Goal: Check status: Check status

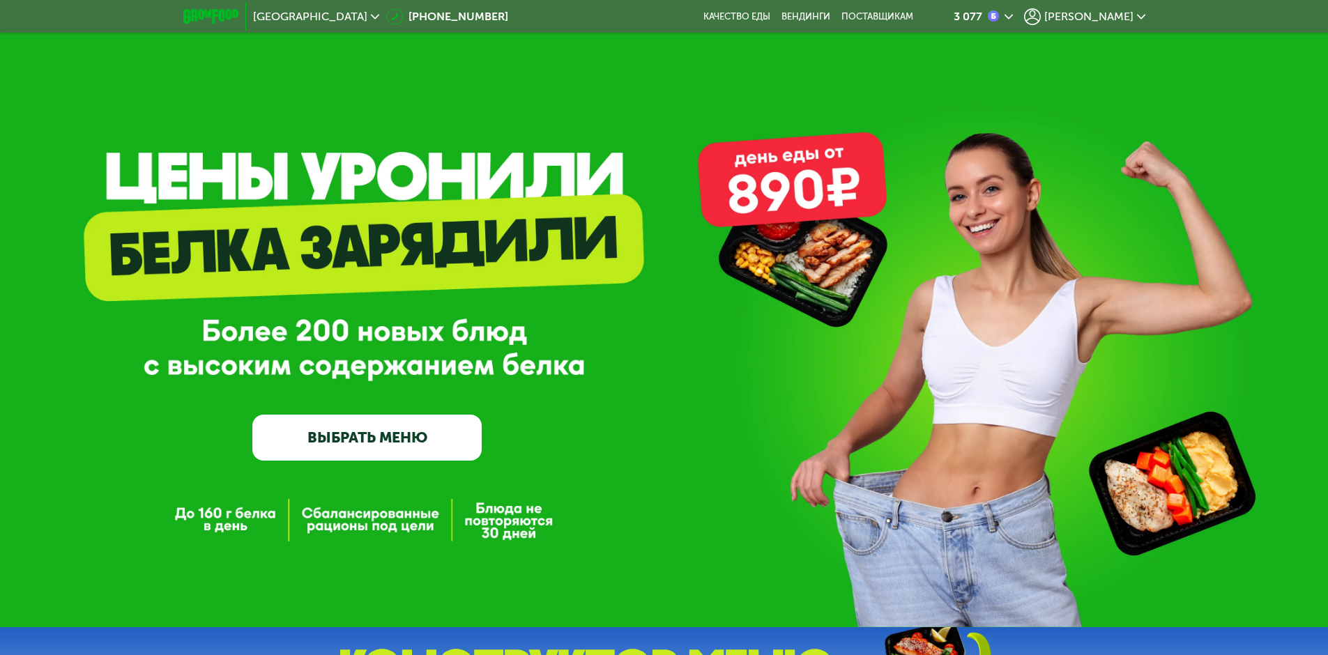
click at [1124, 15] on span "[PERSON_NAME]" at bounding box center [1088, 16] width 89 height 11
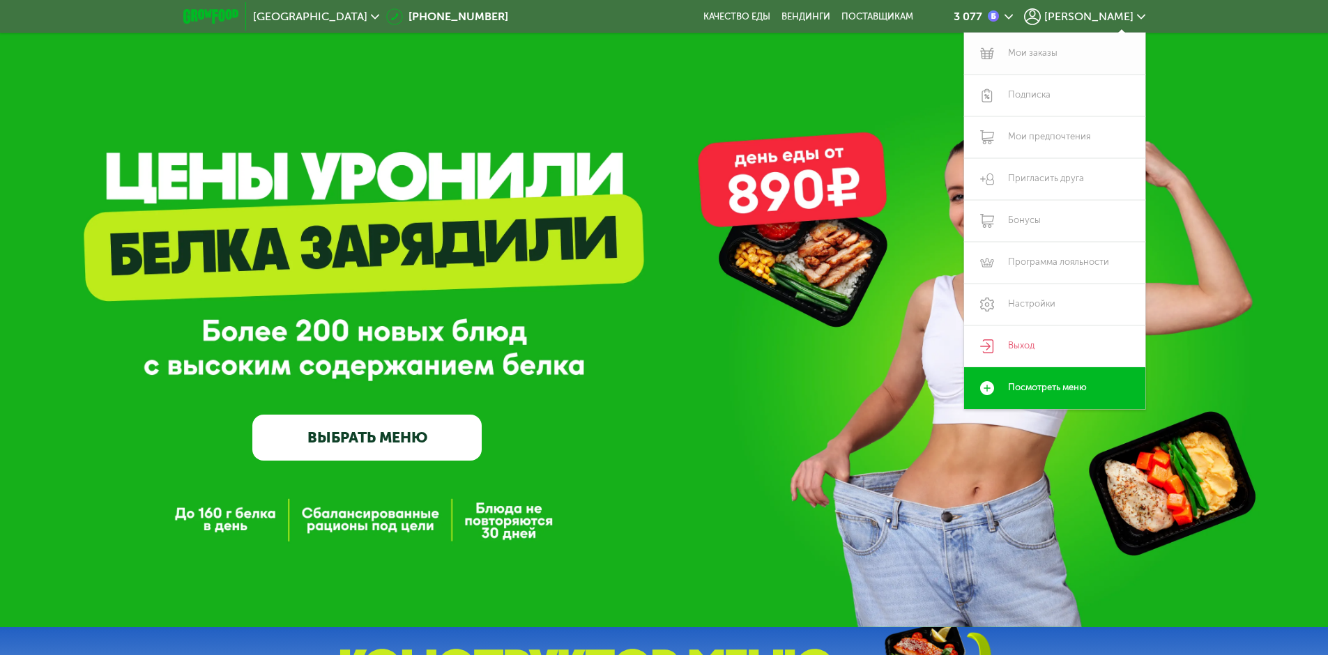
click at [1045, 54] on link "Мои заказы" at bounding box center [1054, 54] width 181 height 42
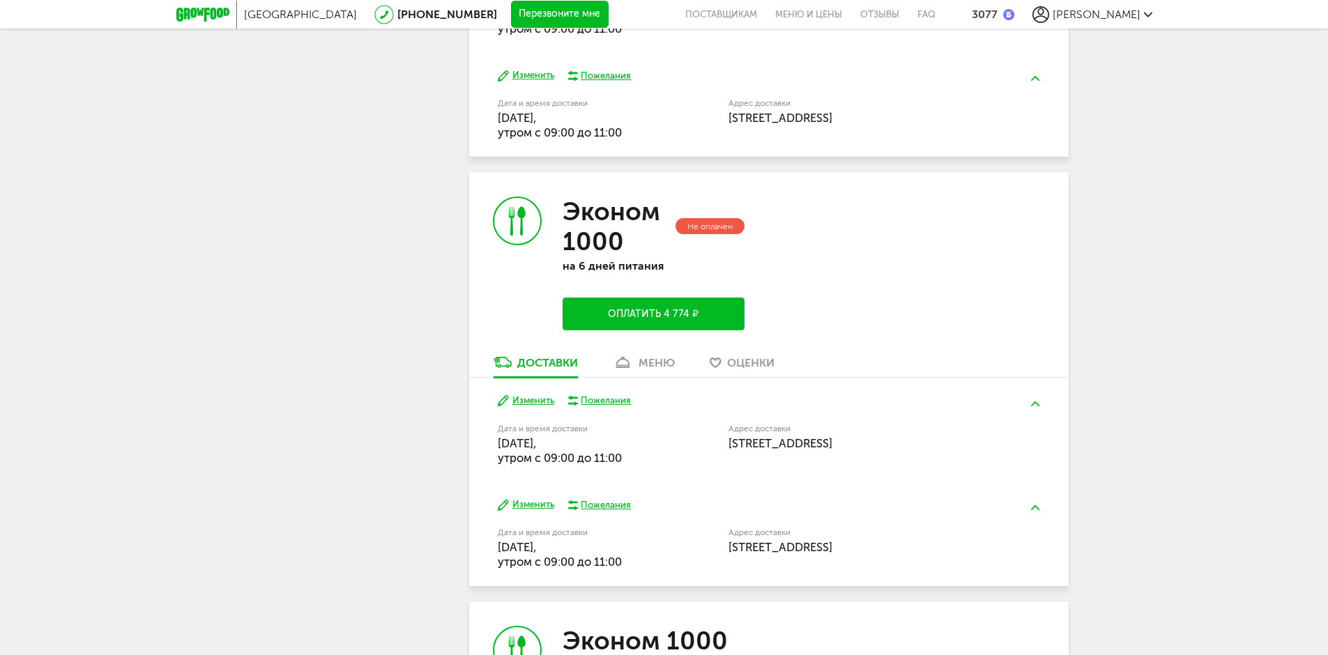
click at [656, 367] on div "меню" at bounding box center [656, 362] width 36 height 13
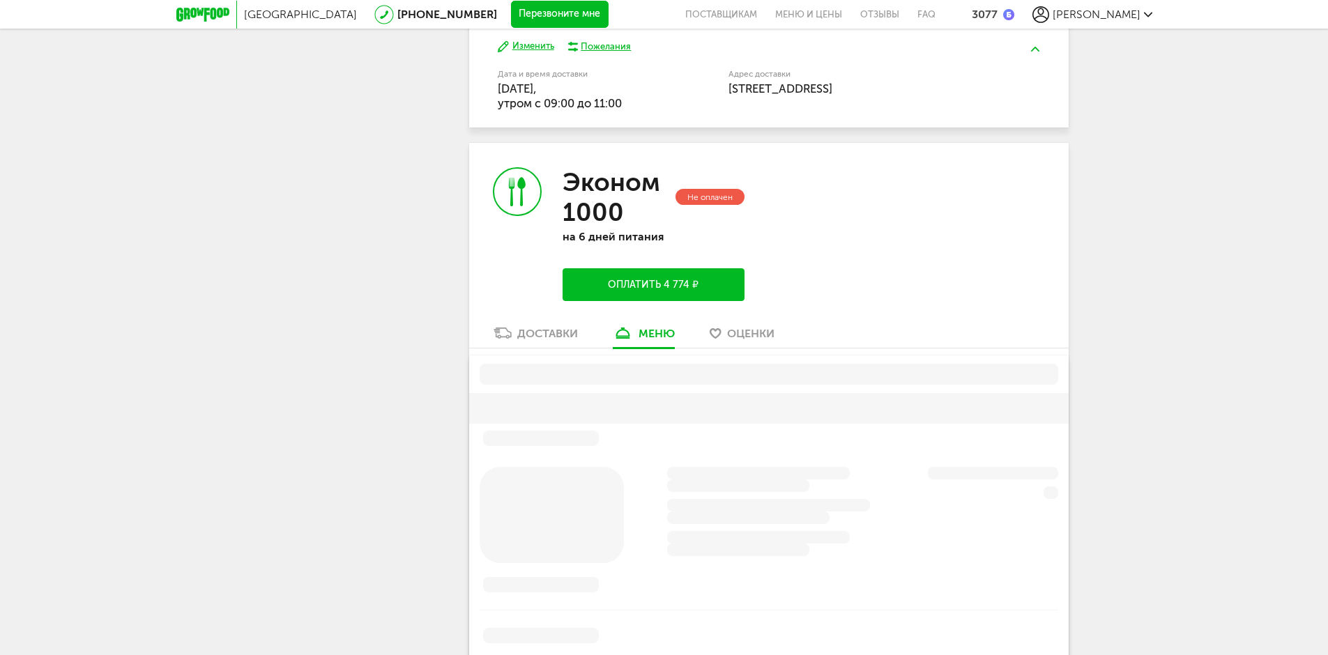
scroll to position [1043, 0]
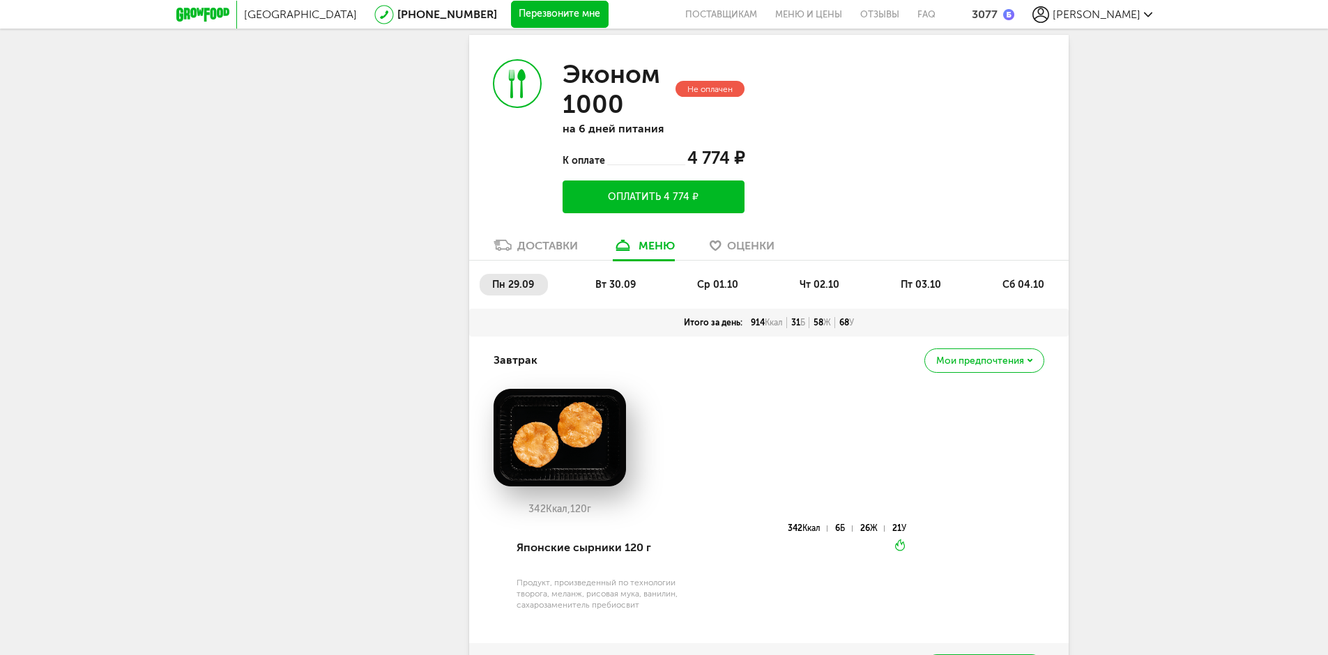
click at [514, 283] on span "пн 29.09" at bounding box center [513, 285] width 42 height 12
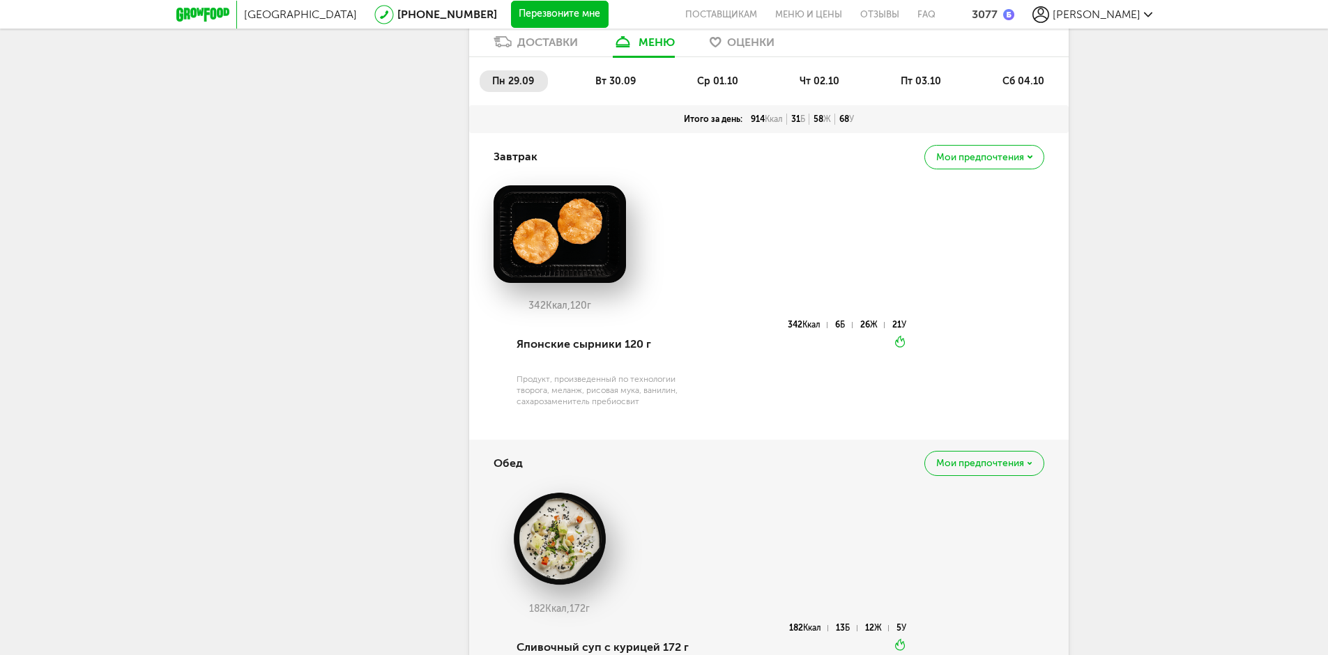
scroll to position [1183, 0]
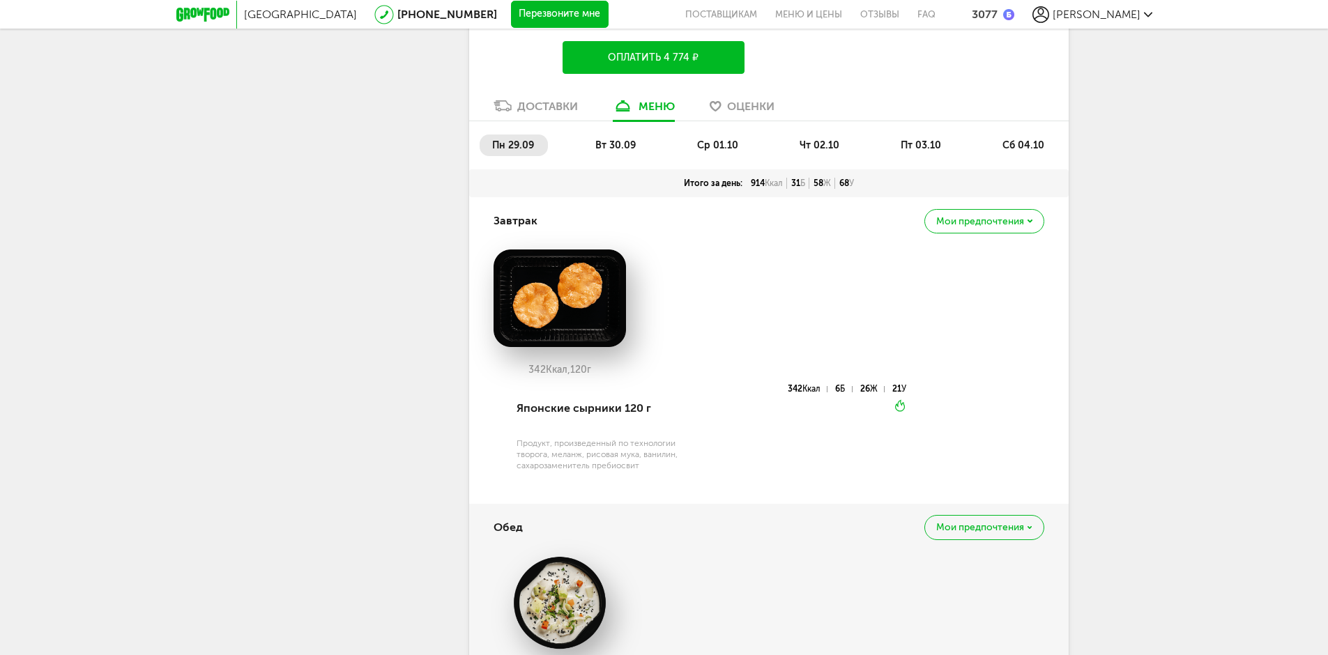
click at [606, 147] on span "вт 30.09" at bounding box center [615, 145] width 40 height 12
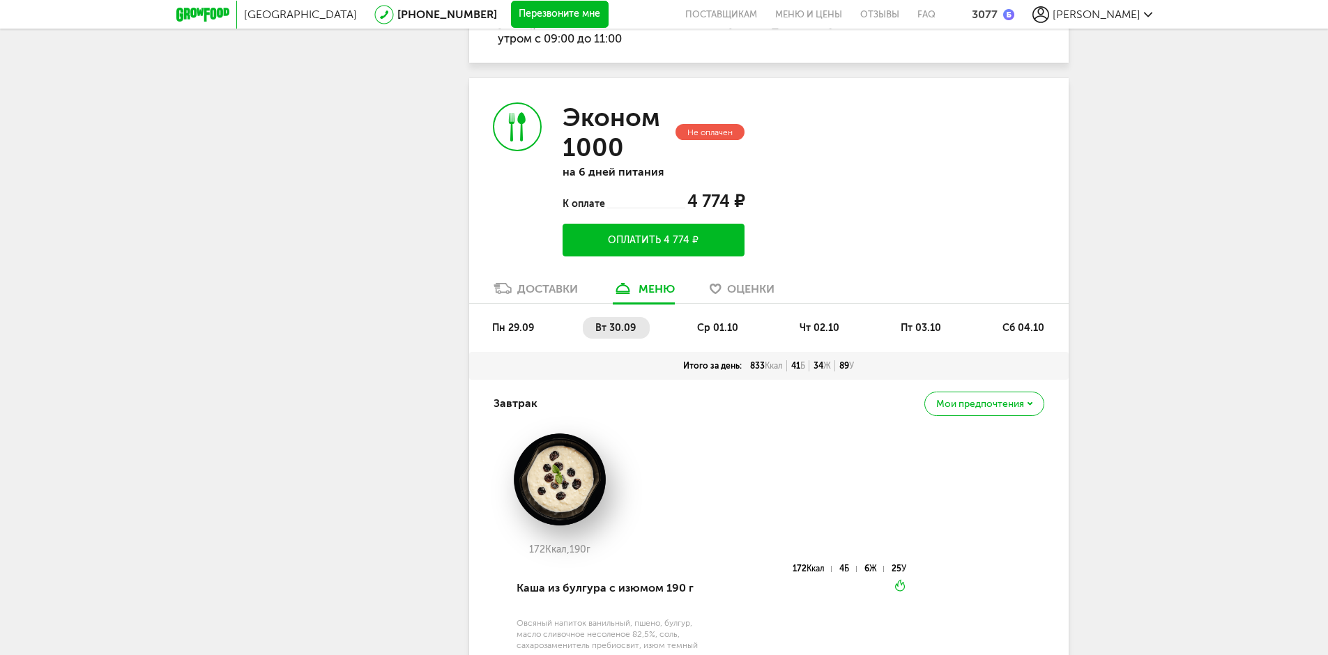
scroll to position [974, 0]
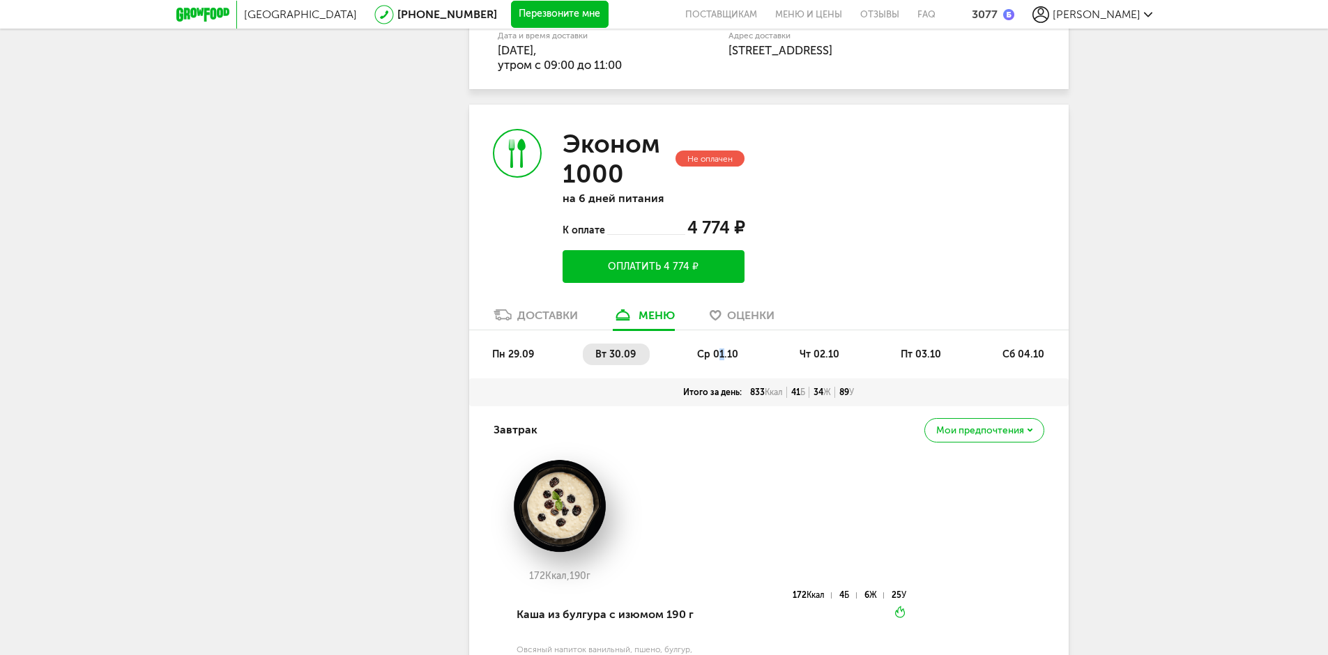
click at [721, 355] on span "ср 01.10" at bounding box center [717, 354] width 41 height 12
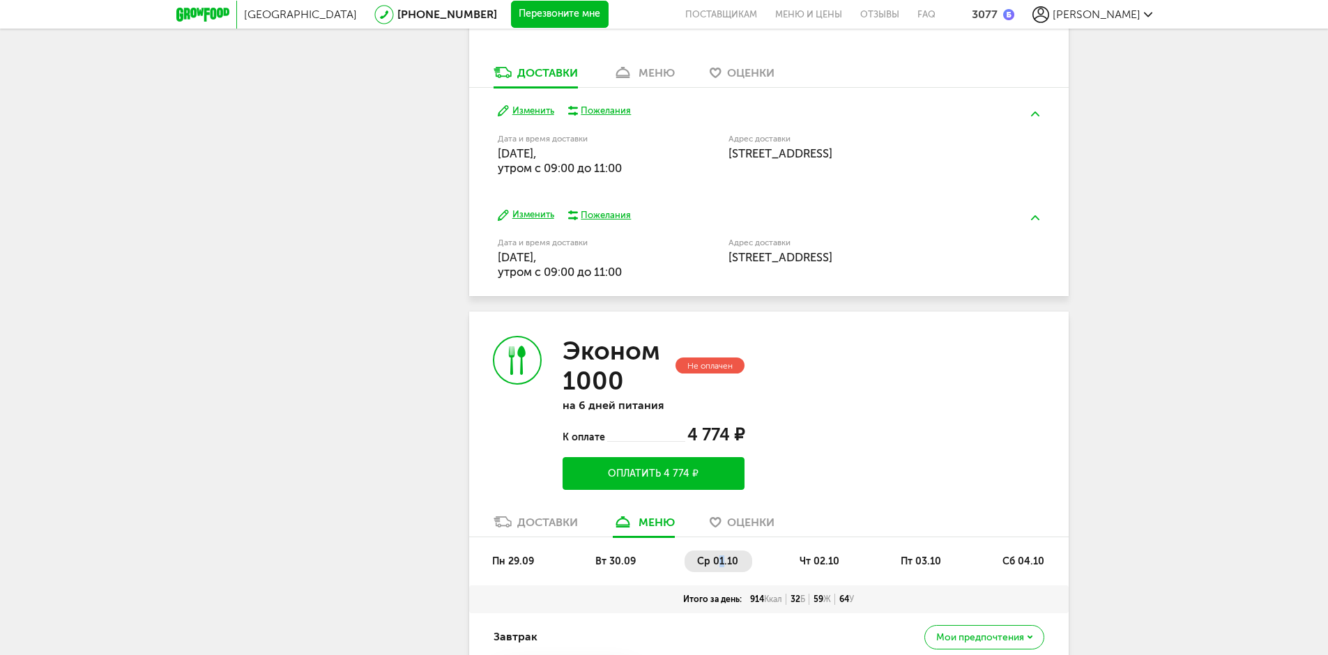
scroll to position [764, 0]
click at [815, 556] on li "чт 02.10" at bounding box center [820, 564] width 66 height 22
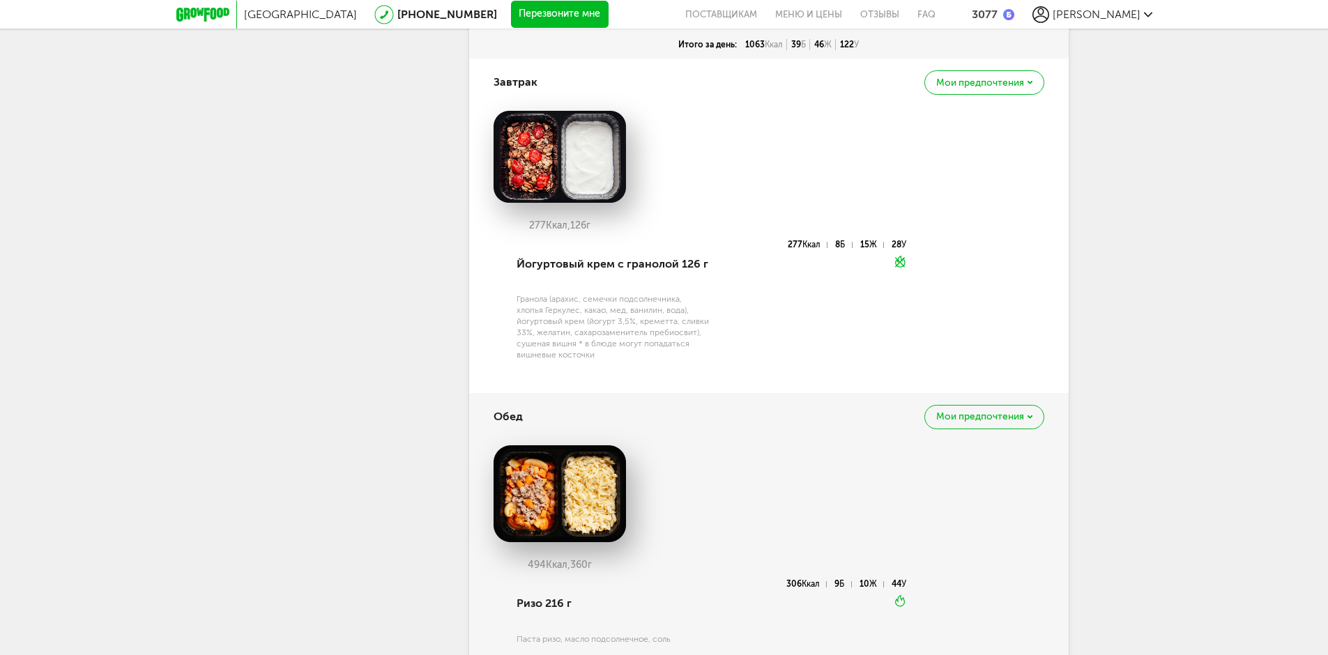
scroll to position [1113, 0]
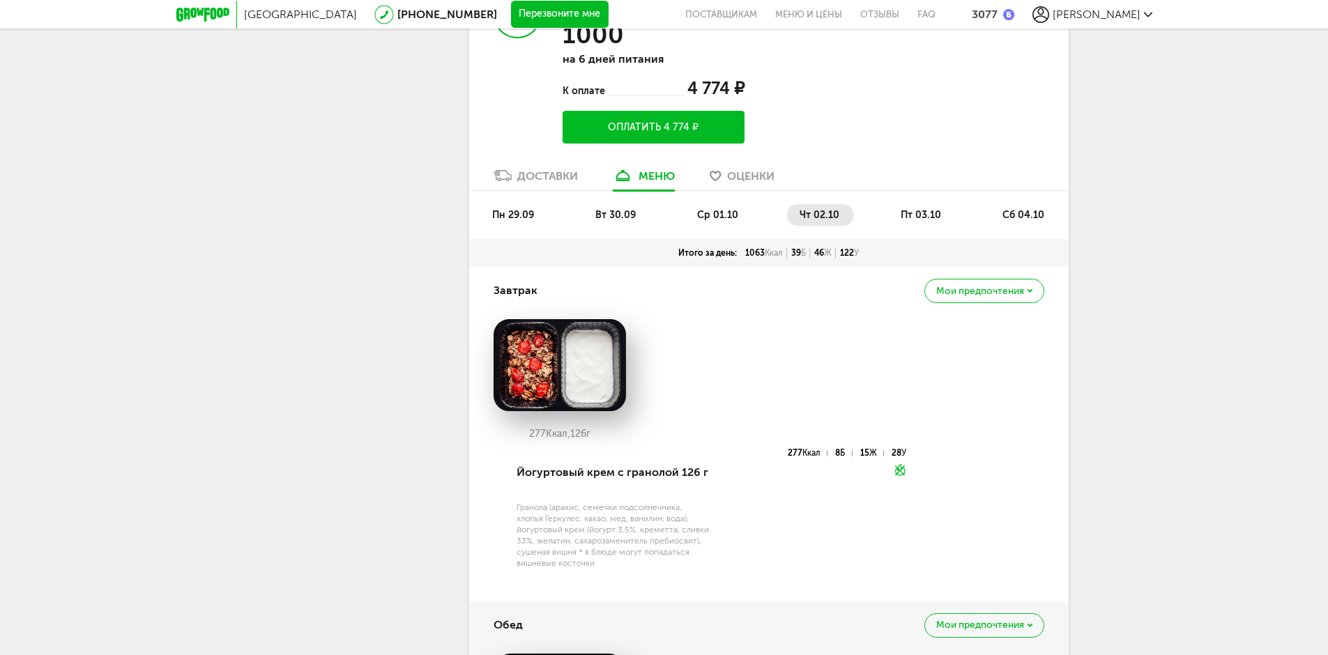
click at [918, 206] on li "пт 03.10" at bounding box center [921, 215] width 67 height 22
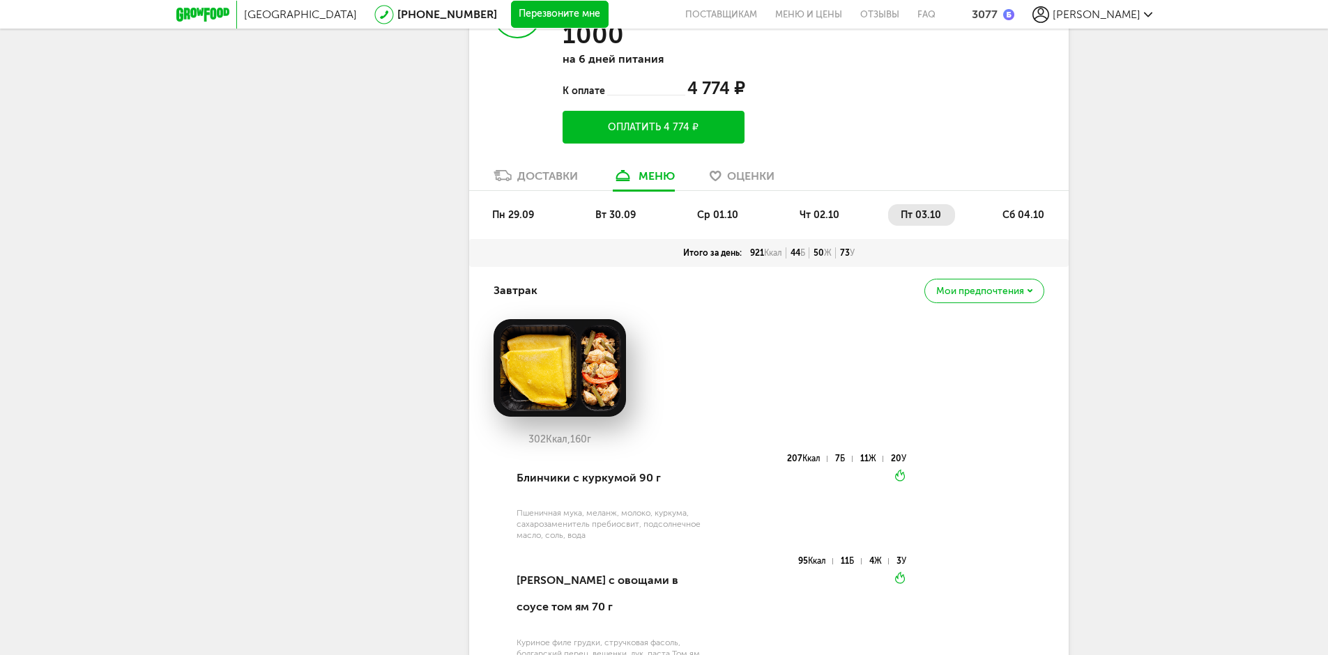
click at [1037, 209] on span "сб 04.10" at bounding box center [1023, 215] width 42 height 12
